Goal: Book appointment/travel/reservation

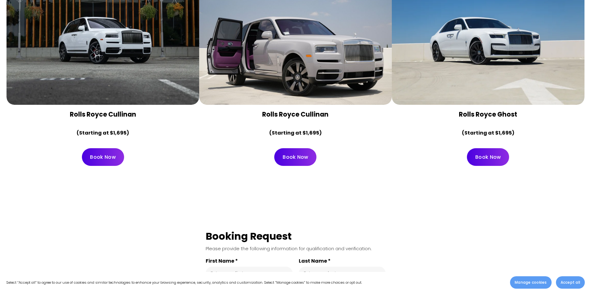
scroll to position [155, 0]
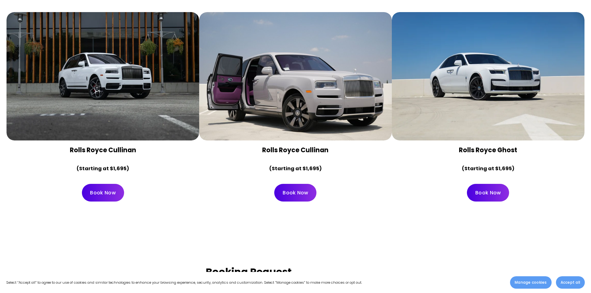
click at [294, 196] on link "Book Now" at bounding box center [295, 193] width 42 height 18
click at [473, 107] on div at bounding box center [488, 76] width 193 height 128
click at [491, 185] on link "Book Now" at bounding box center [488, 193] width 42 height 18
click at [558, 101] on div at bounding box center [488, 76] width 193 height 128
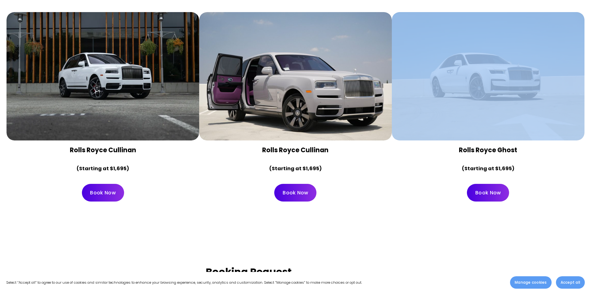
click at [558, 101] on div at bounding box center [488, 76] width 193 height 128
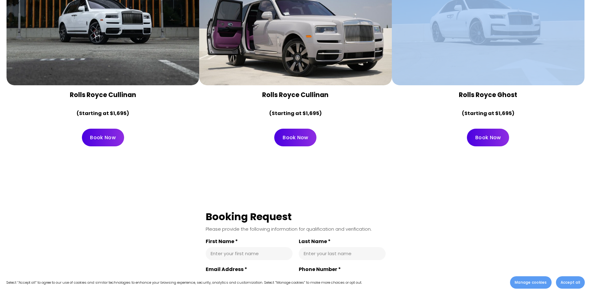
scroll to position [0, 0]
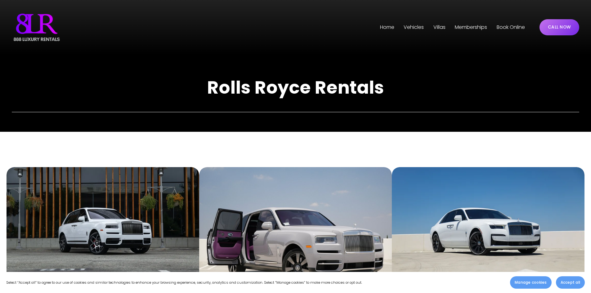
click at [426, 25] on nav "Home Vehicles Los Angeles Phoenix Miami Villas Los Angeles Miami" at bounding box center [452, 27] width 145 height 10
click at [415, 26] on span "Vehicles" at bounding box center [414, 27] width 20 height 9
click at [0, 0] on span "[GEOGRAPHIC_DATA]" at bounding box center [0, 0] width 0 height 0
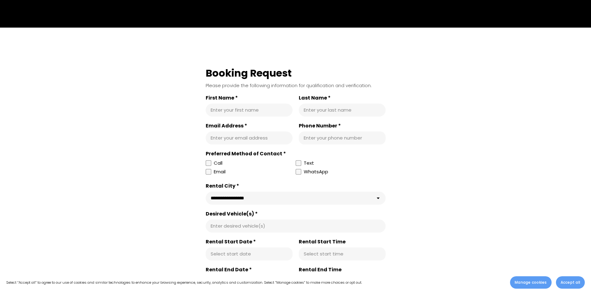
scroll to position [124, 0]
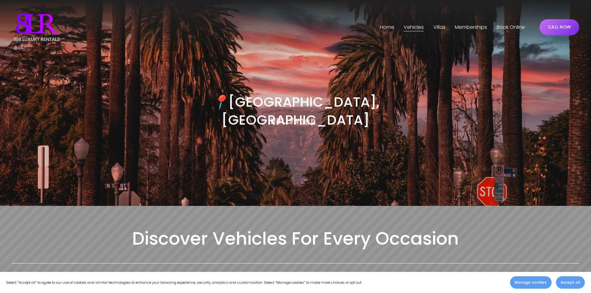
click at [579, 284] on span "Accept all" at bounding box center [571, 283] width 20 height 6
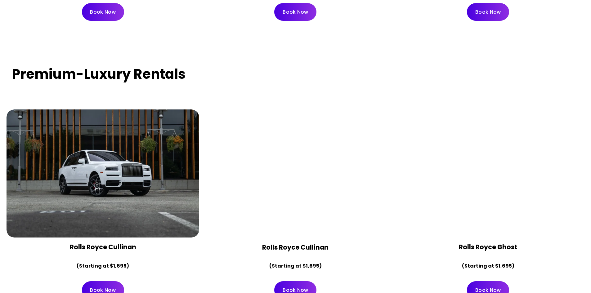
scroll to position [1551, 0]
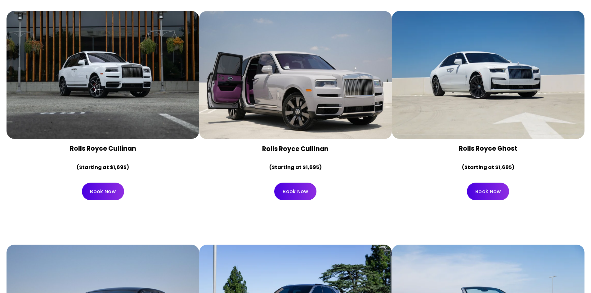
click at [457, 52] on div at bounding box center [488, 75] width 193 height 128
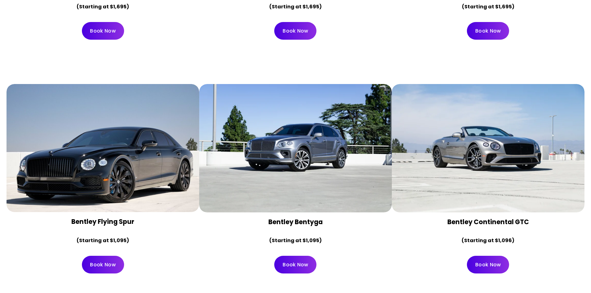
scroll to position [1768, 0]
